Goal: Navigation & Orientation: Find specific page/section

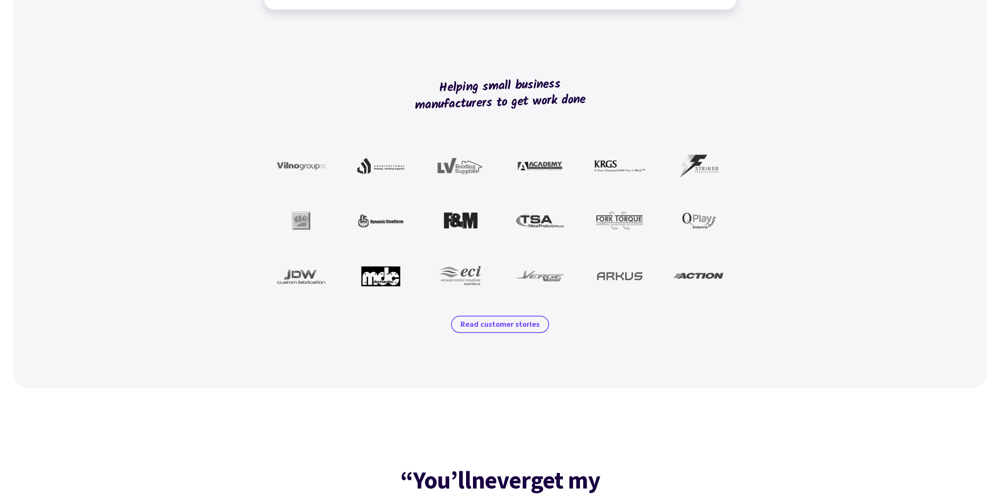
scroll to position [730, 0]
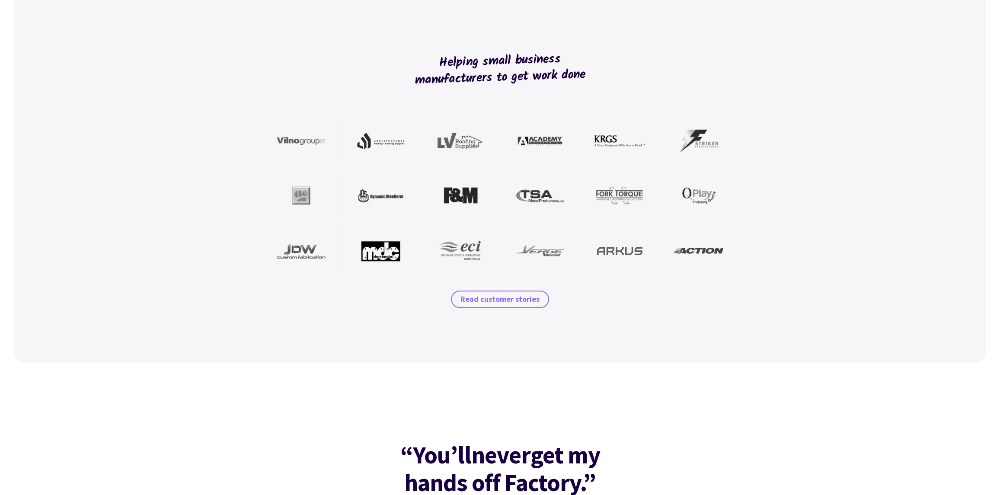
click at [519, 298] on span "Read customer stories" at bounding box center [500, 299] width 79 height 10
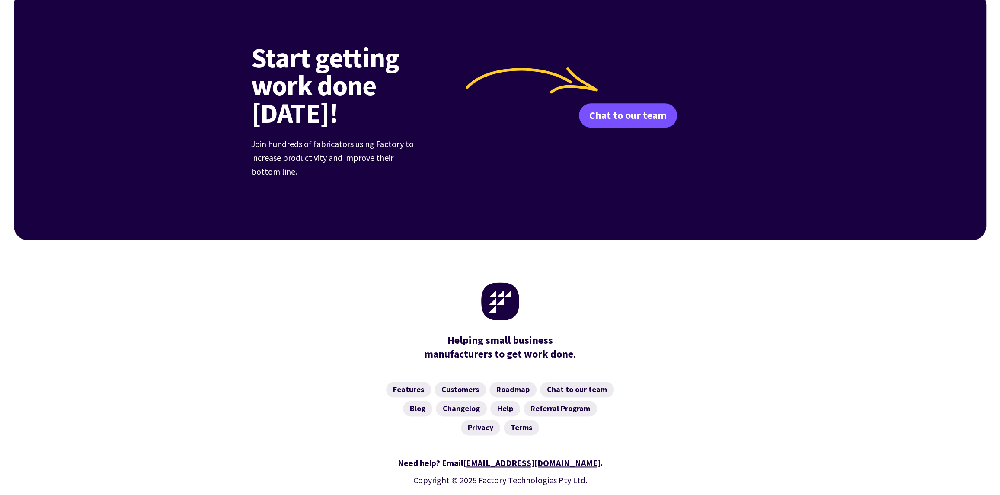
scroll to position [1146, 0]
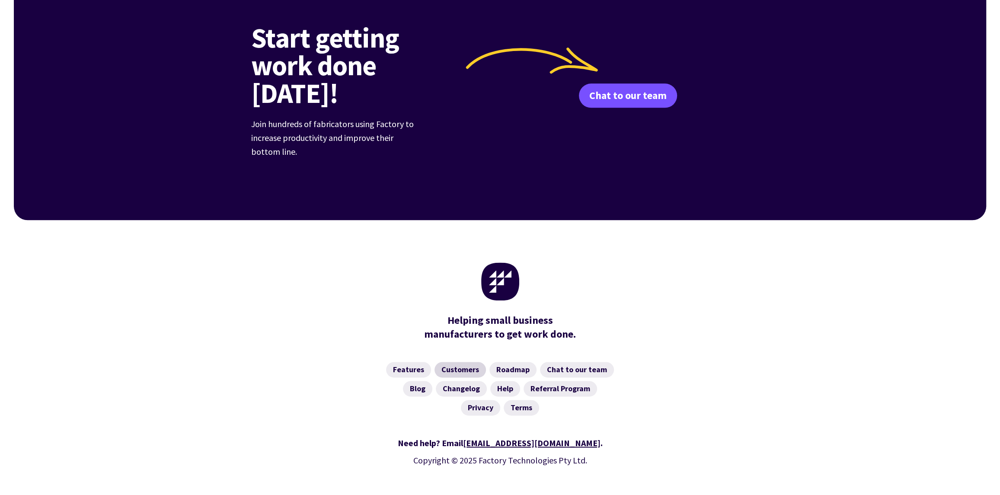
click at [474, 362] on link "Customers" at bounding box center [460, 370] width 51 height 16
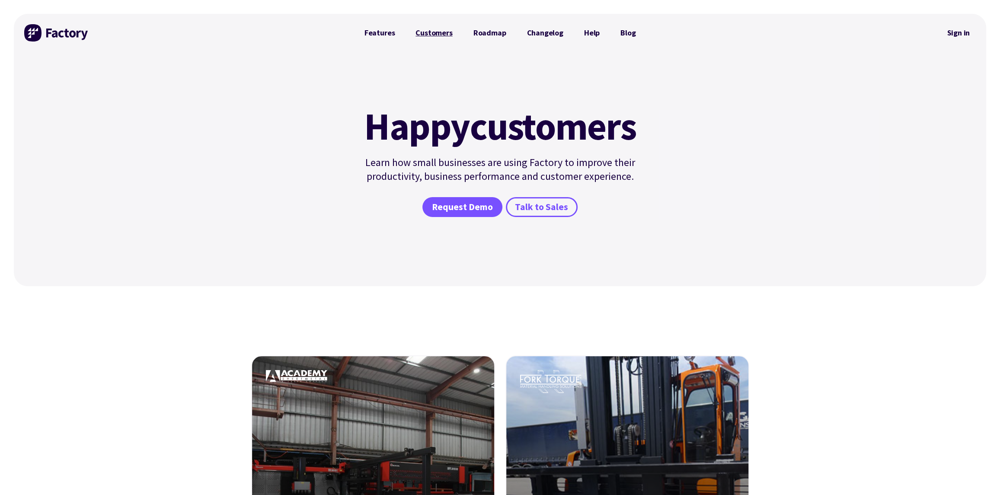
click at [449, 32] on link "Customers" at bounding box center [434, 32] width 58 height 17
click at [499, 32] on link "Roadmap" at bounding box center [490, 32] width 54 height 17
click at [378, 24] on link "Features" at bounding box center [379, 32] width 51 height 17
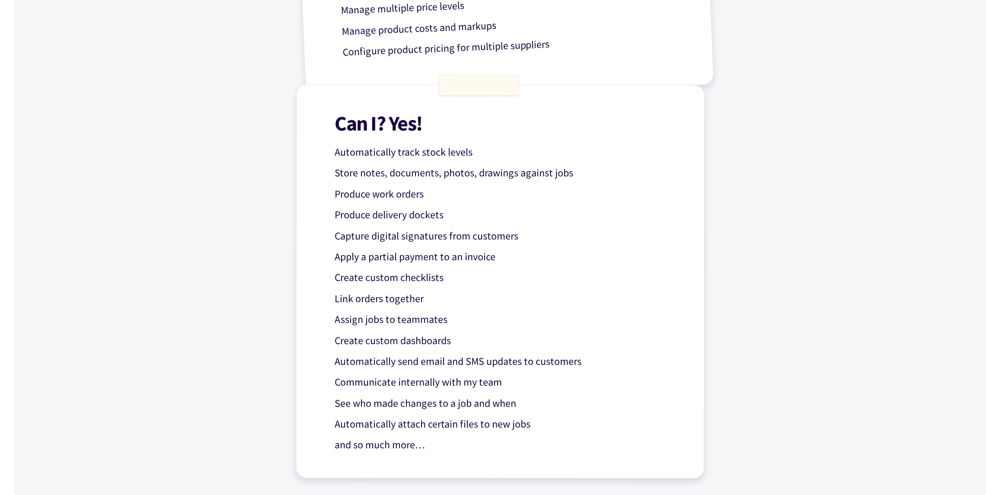
scroll to position [649, 0]
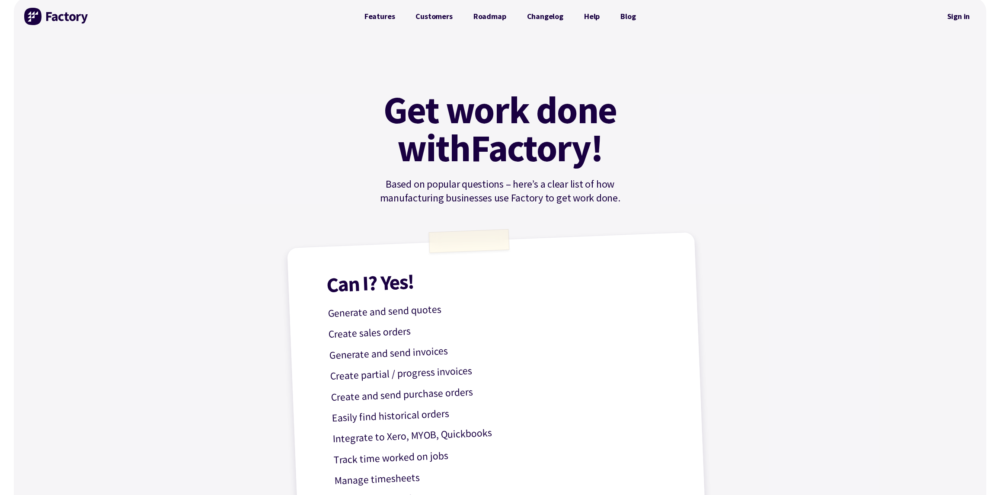
scroll to position [0, 0]
